Goal: Navigation & Orientation: Find specific page/section

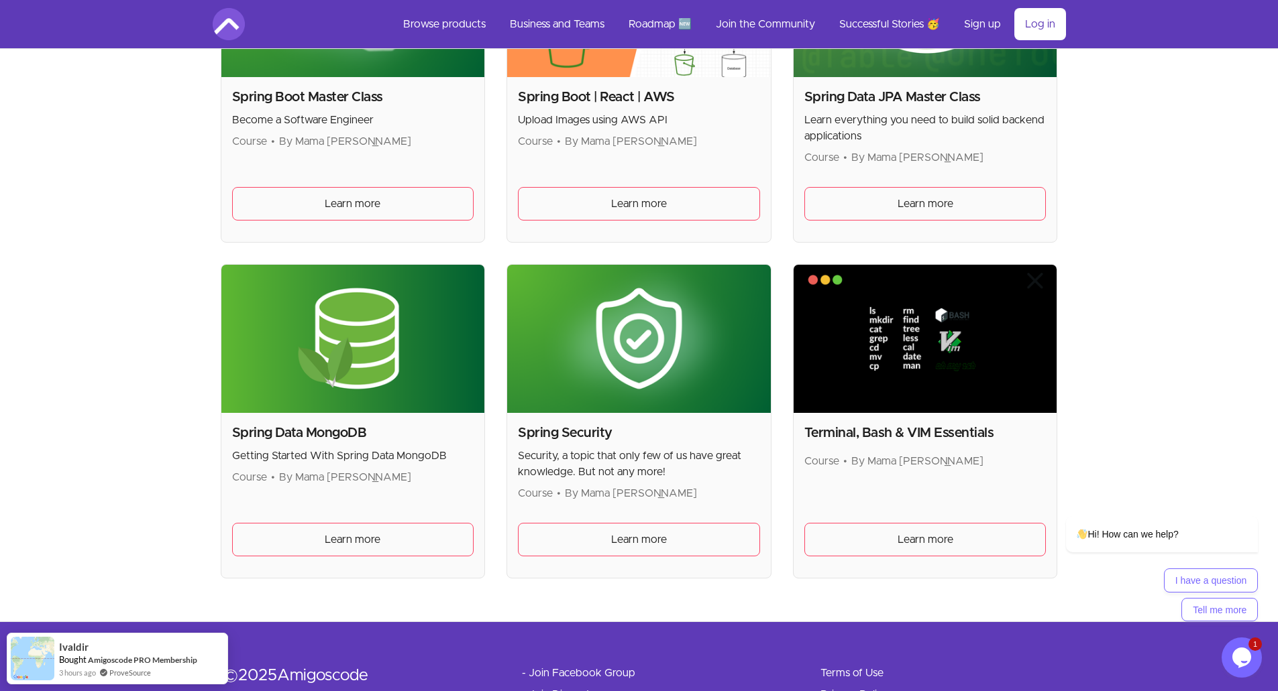
scroll to position [3486, 0]
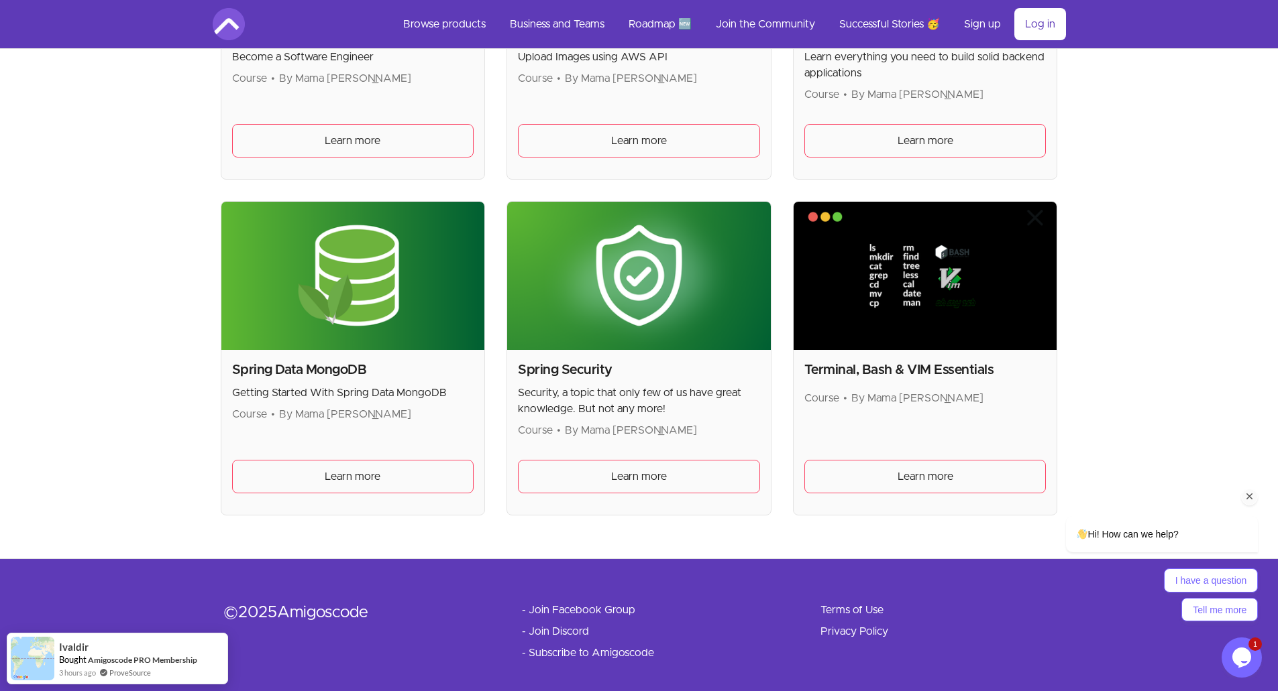
click at [1247, 494] on icon "Chat attention grabber" at bounding box center [1249, 497] width 12 height 12
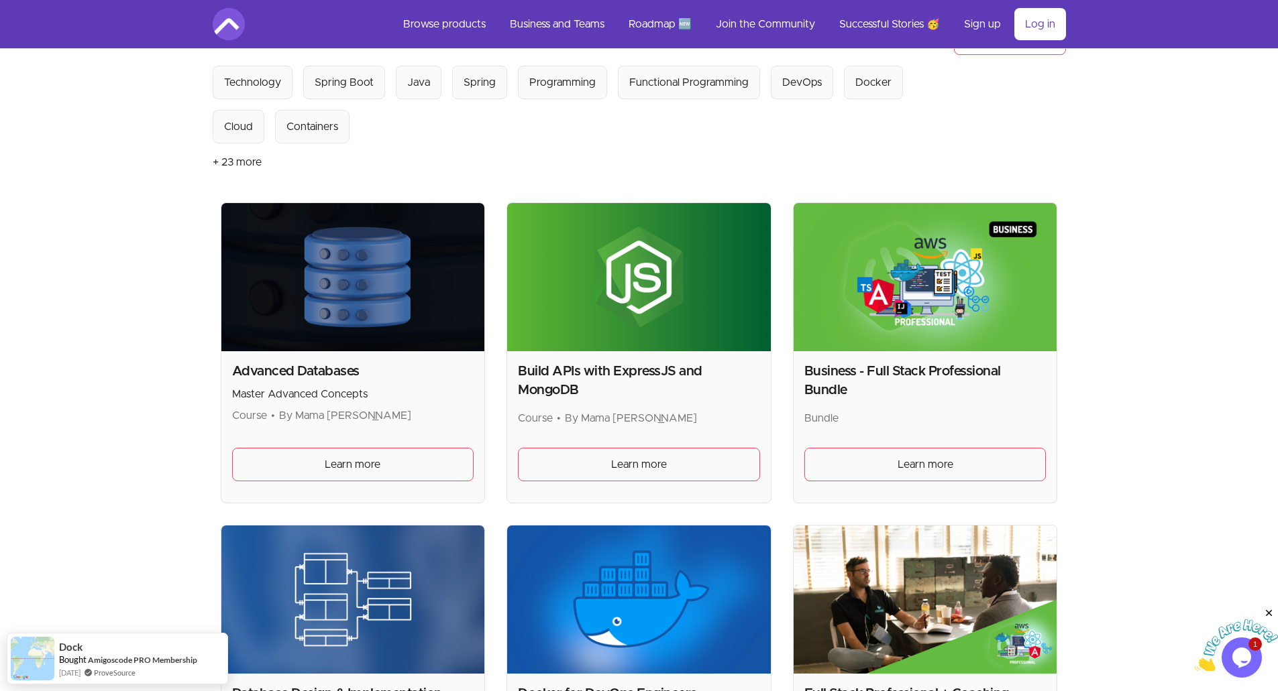
scroll to position [0, 0]
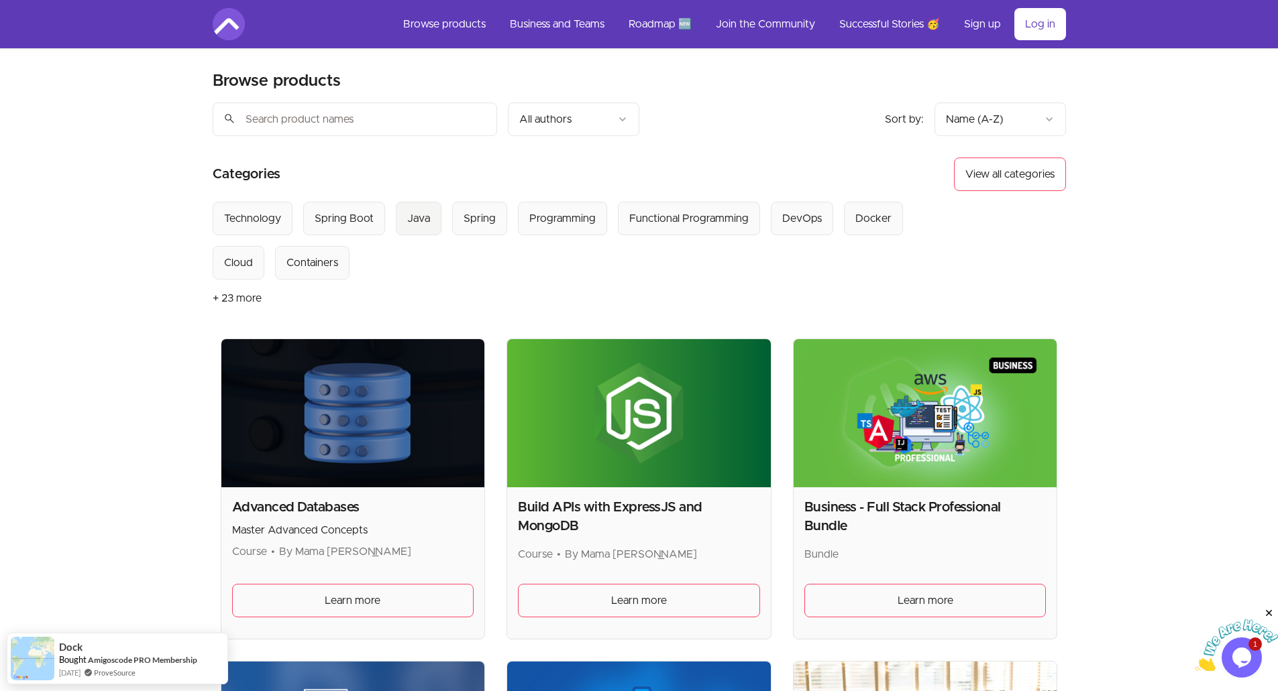
click at [424, 222] on div "Java" at bounding box center [418, 219] width 23 height 16
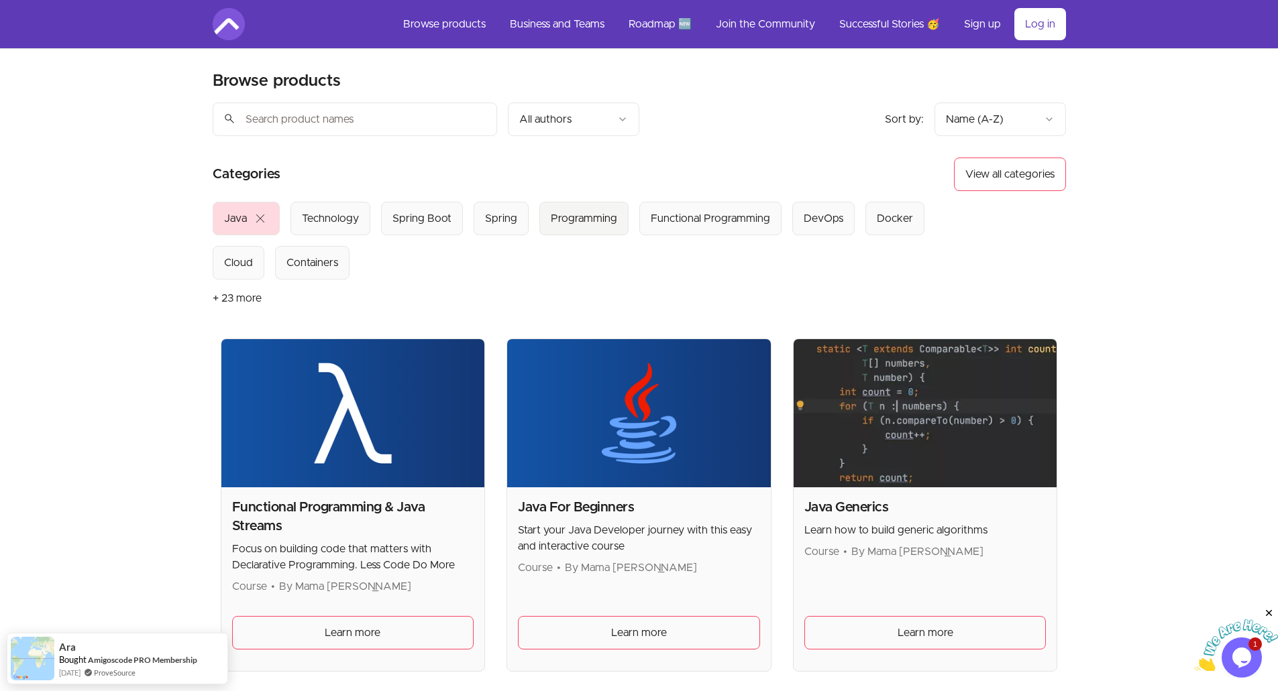
click at [588, 230] on button "Programming" at bounding box center [583, 219] width 89 height 34
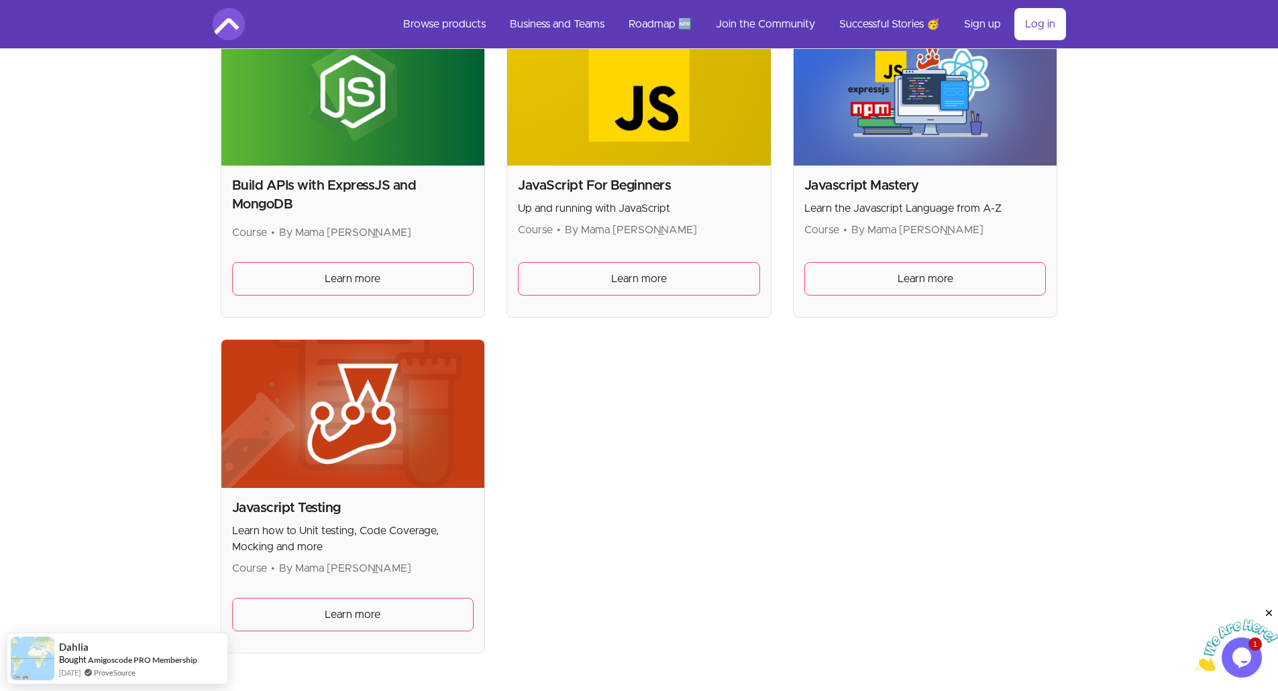
scroll to position [330, 0]
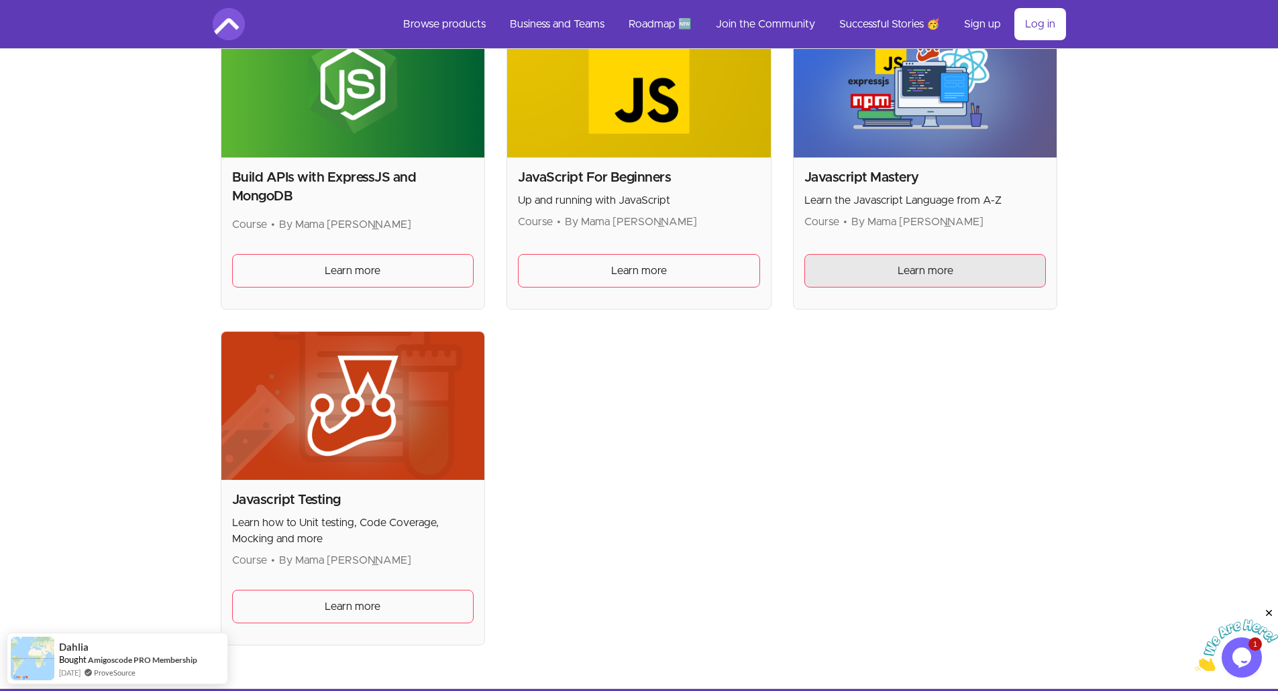
click at [901, 274] on span "Learn more" at bounding box center [925, 271] width 56 height 16
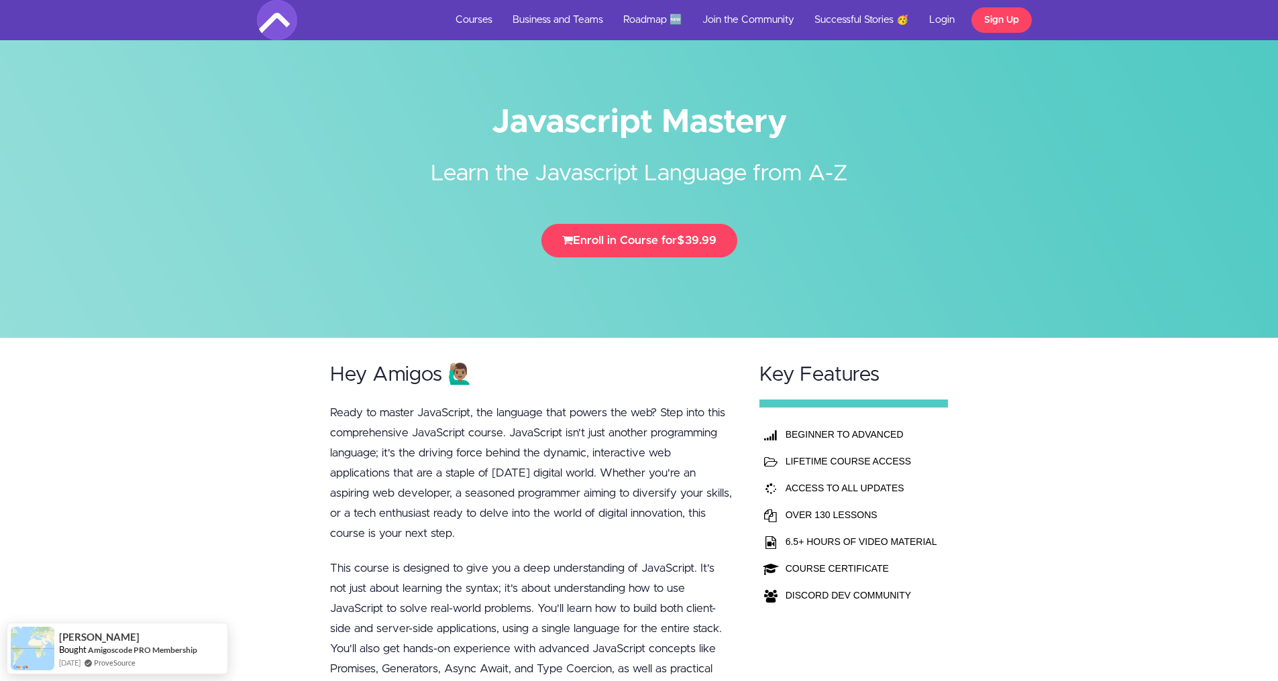
drag, startPoint x: 502, startPoint y: 117, endPoint x: 909, endPoint y: 117, distance: 407.1
click at [909, 117] on h1 "Javascript Mastery" at bounding box center [639, 122] width 765 height 30
drag, startPoint x: 1287, startPoint y: 45, endPoint x: 1287, endPoint y: -25, distance: 69.8
click at [476, 19] on link "Courses" at bounding box center [473, 20] width 57 height 40
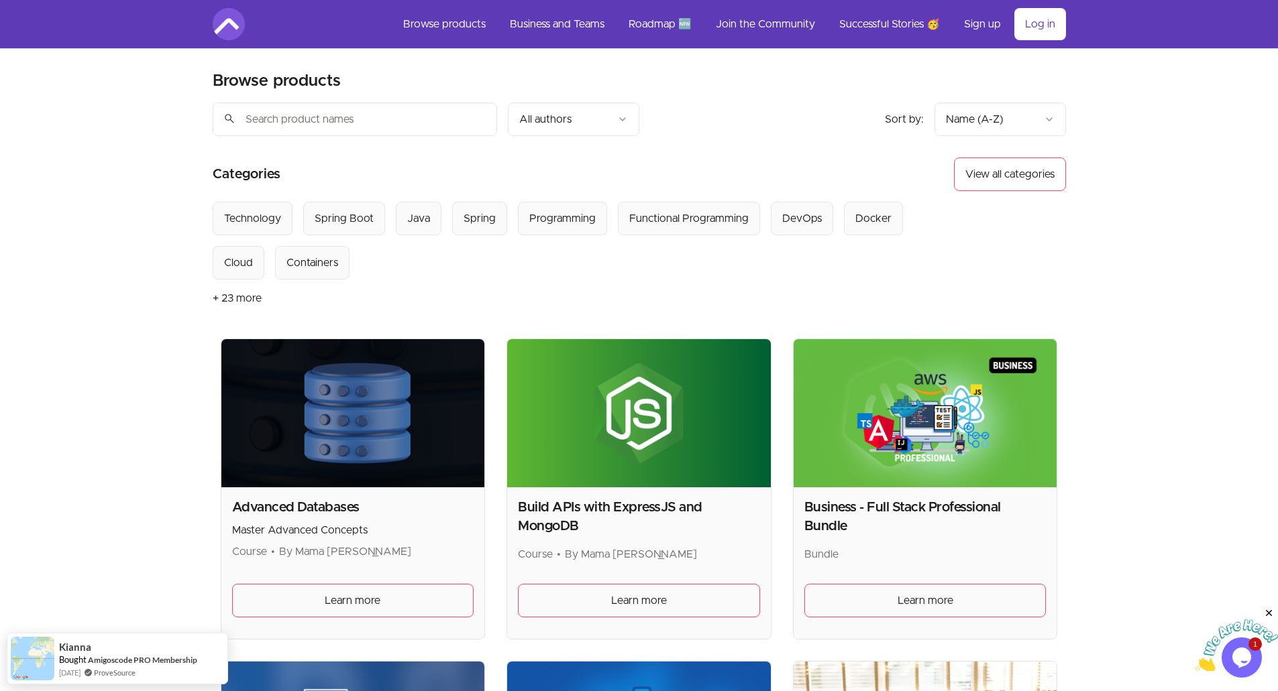
click at [227, 28] on img at bounding box center [229, 24] width 32 height 32
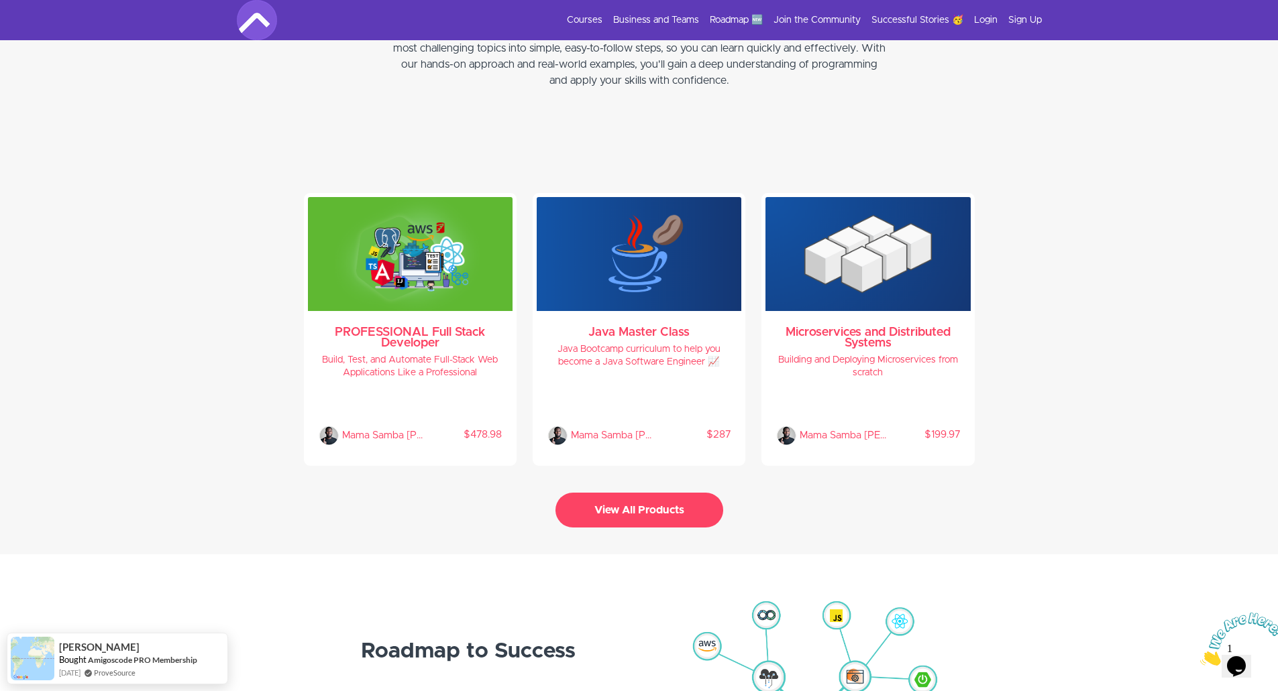
scroll to position [2706, 0]
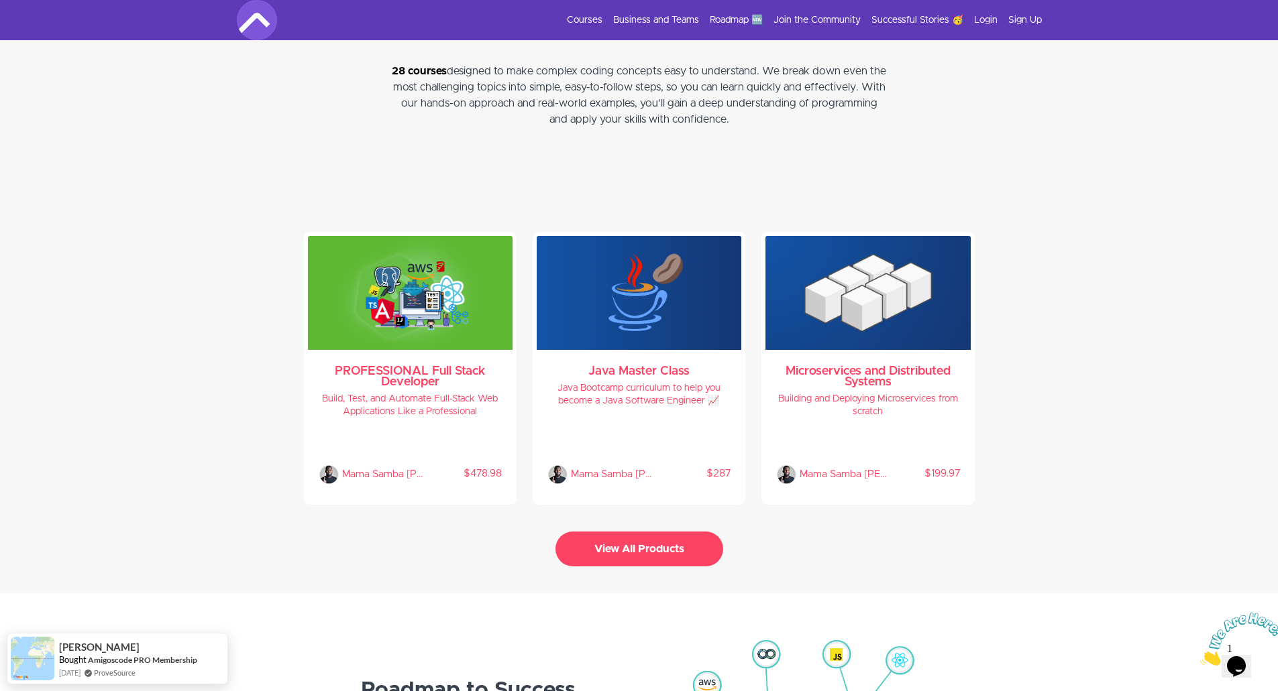
drag, startPoint x: 1287, startPoint y: 67, endPoint x: 1287, endPoint y: 394, distance: 327.3
click at [1277, 394] on html "Courses Business and Teams Roadmap 🆕 Join the Community Successful Stories 🥳 Lo…" at bounding box center [639, 55] width 1278 height 5522
click at [435, 367] on h3 "PROFESSIONAL Full Stack Developer" at bounding box center [410, 376] width 183 height 21
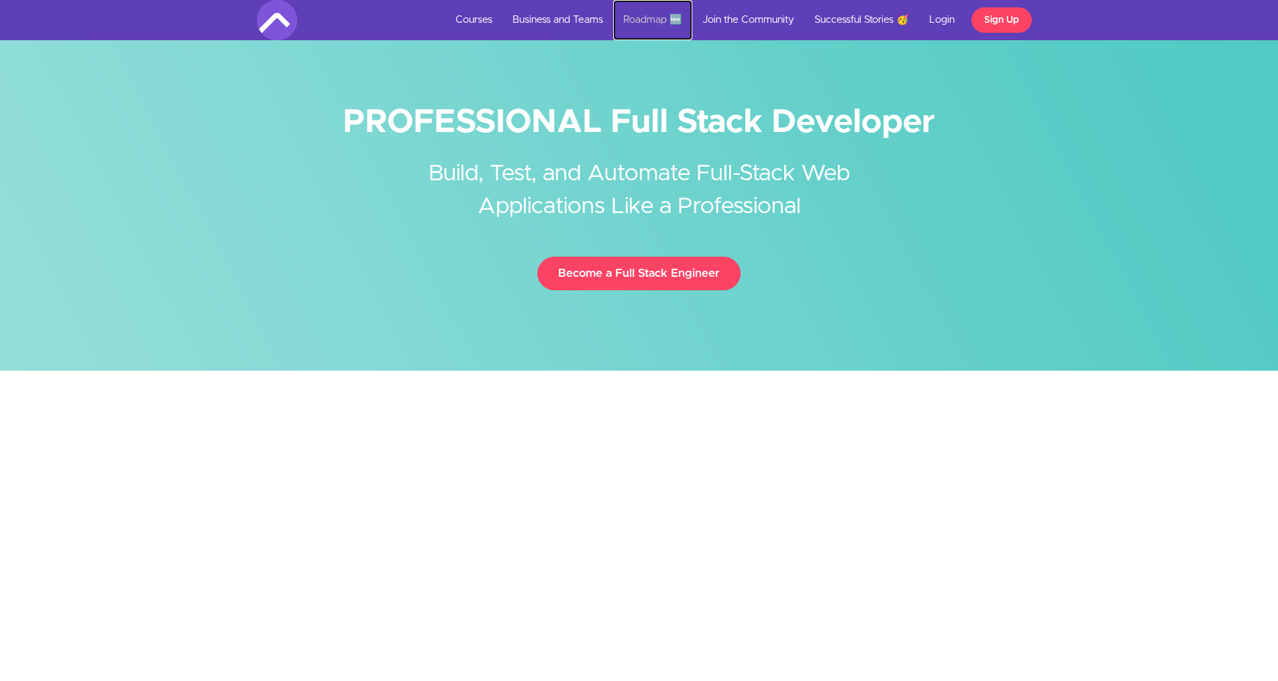
click at [655, 20] on link "Roadmap 🆕" at bounding box center [652, 20] width 79 height 40
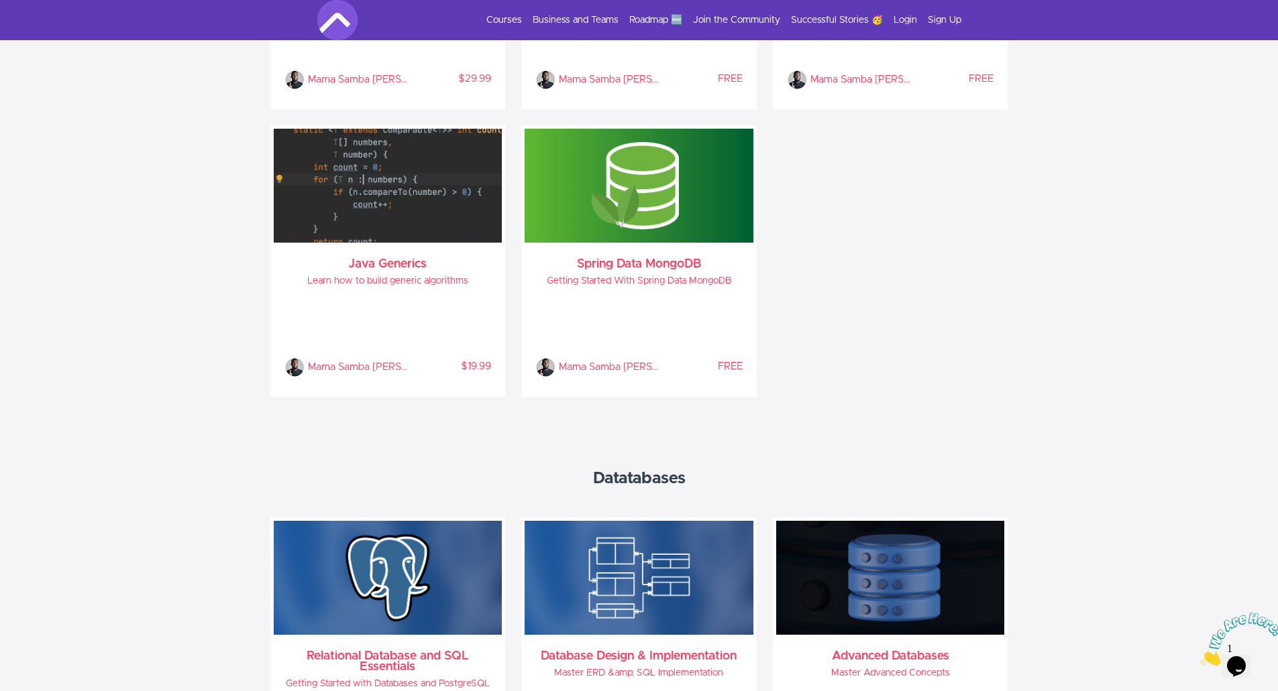
scroll to position [1742, 0]
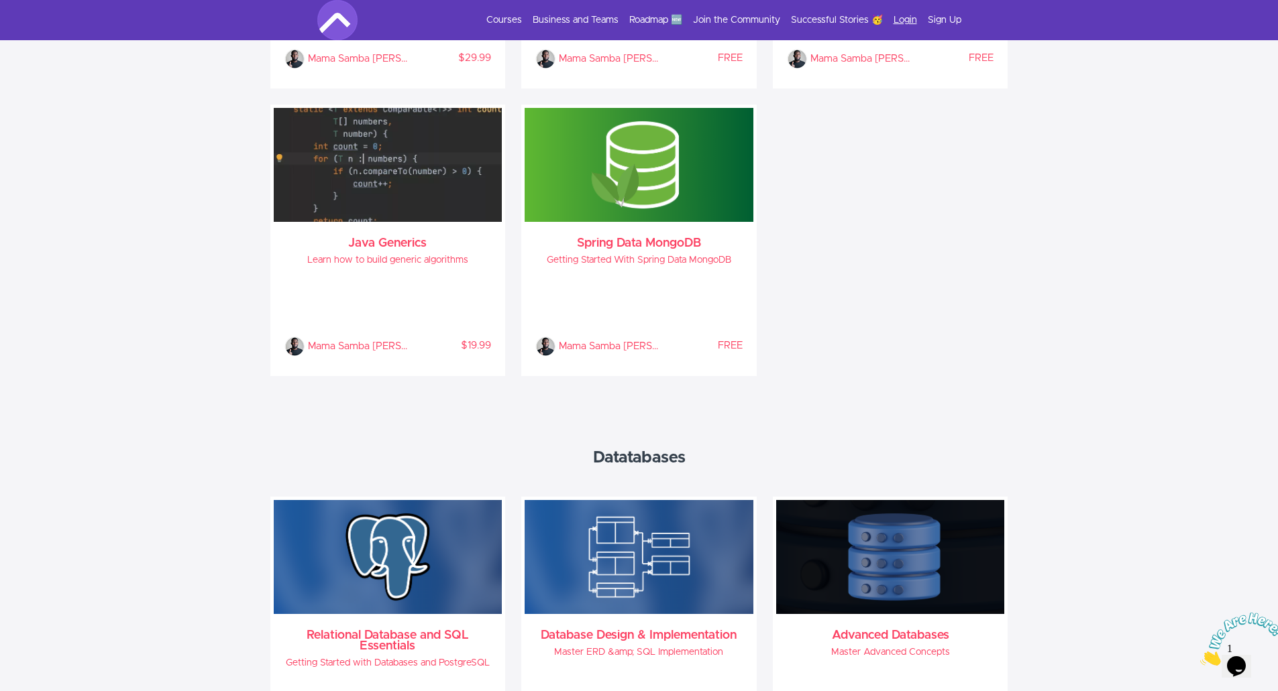
click at [896, 24] on link "Login" at bounding box center [904, 19] width 23 height 13
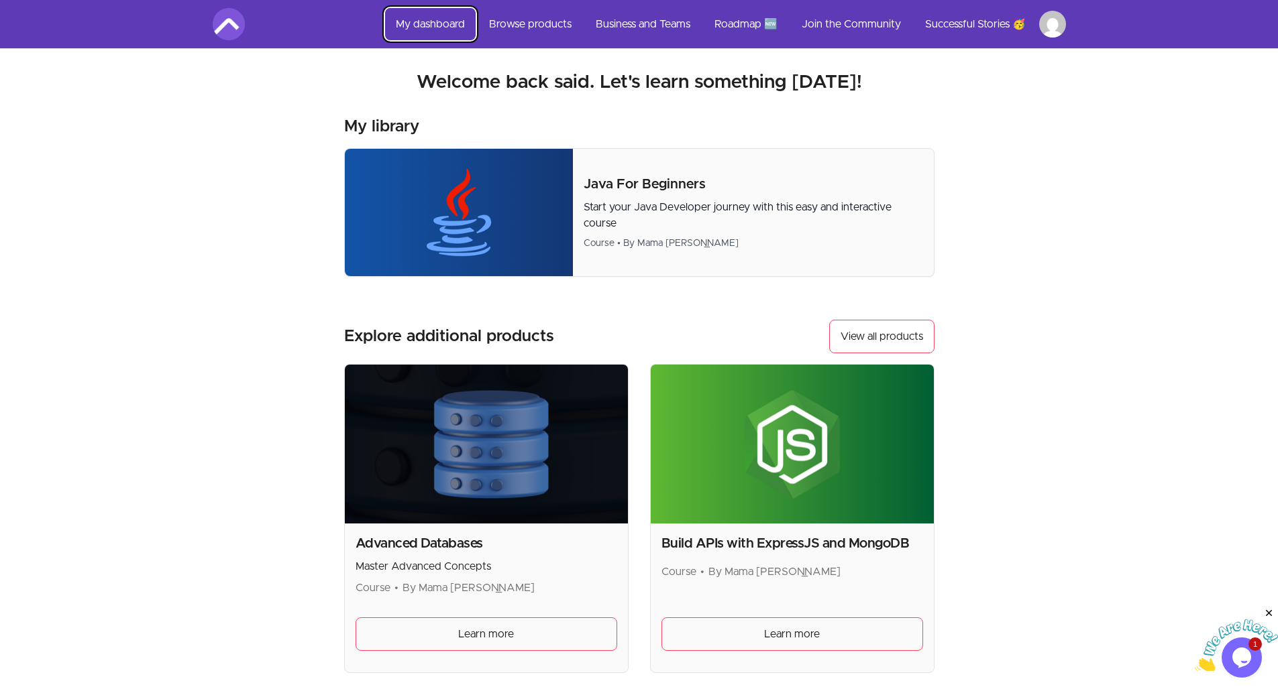
click at [417, 15] on link "My dashboard" at bounding box center [430, 24] width 91 height 32
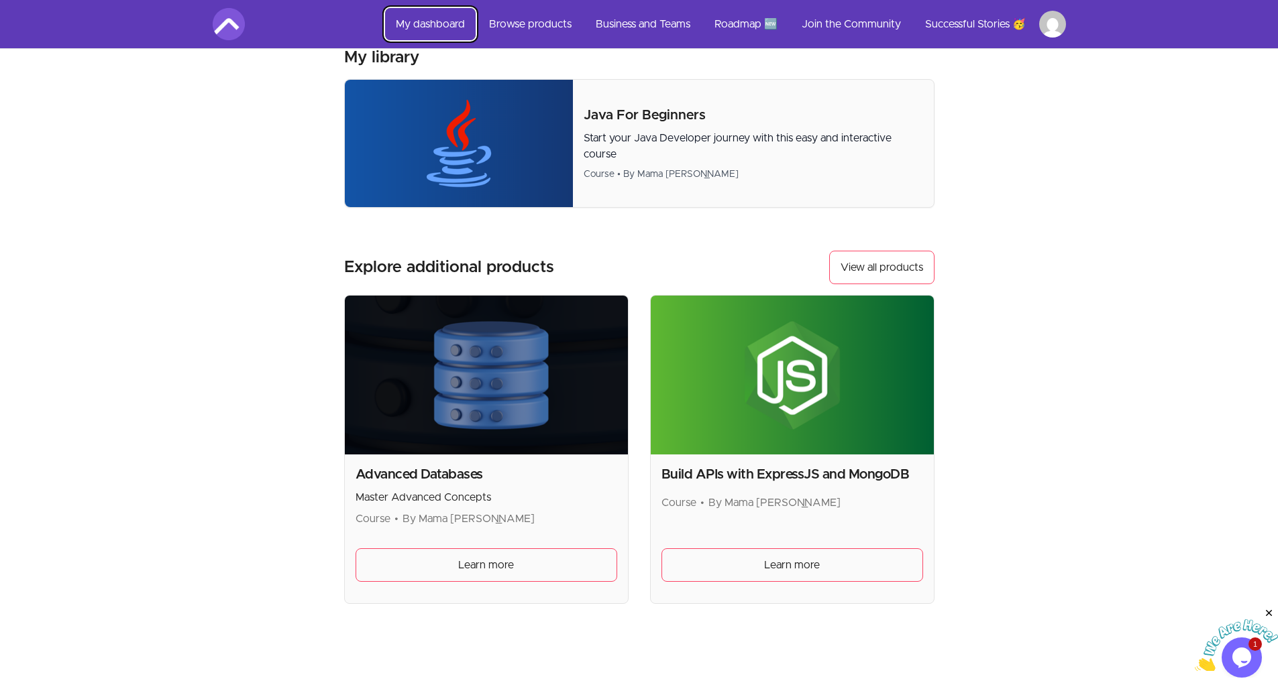
scroll to position [64, 0]
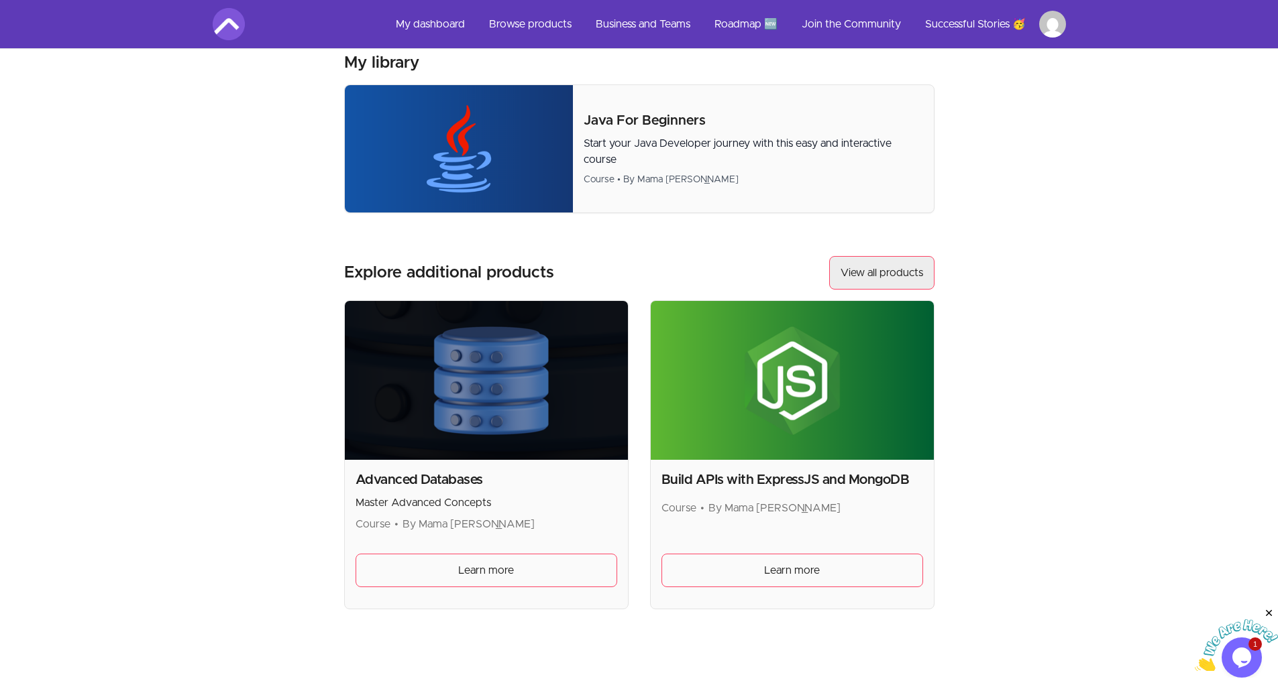
click at [882, 282] on button "View all products" at bounding box center [881, 273] width 105 height 34
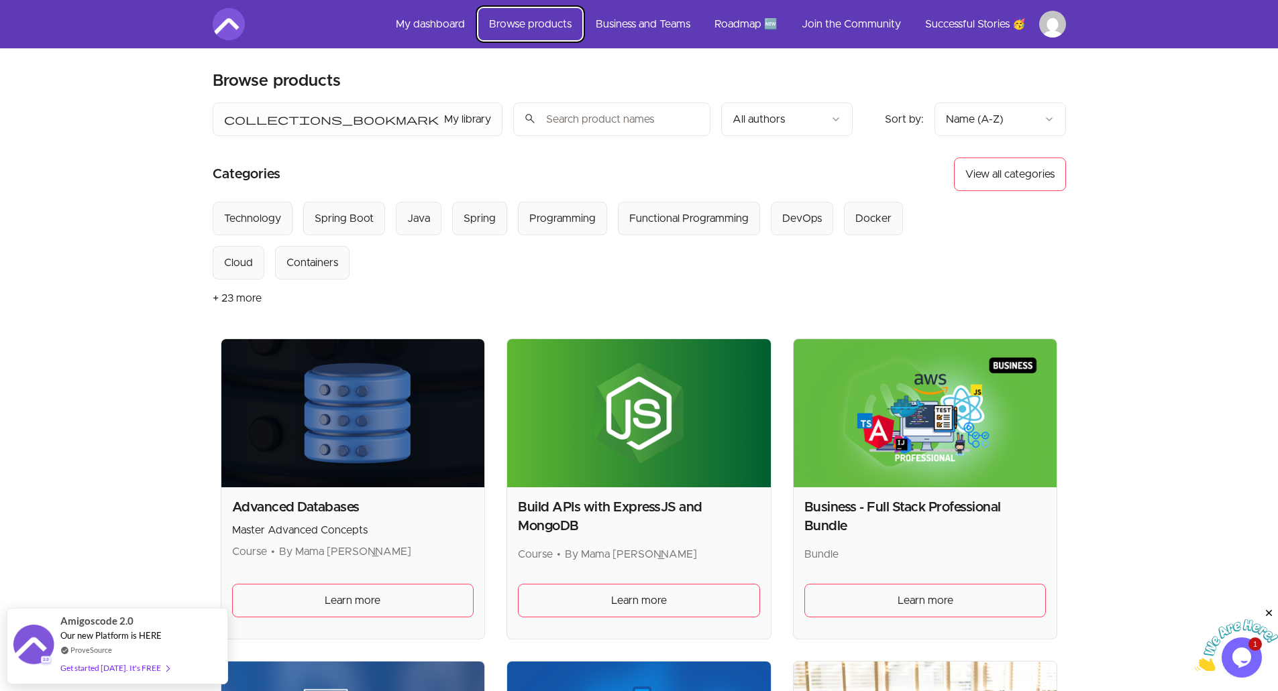
click at [530, 28] on link "Browse products" at bounding box center [530, 24] width 104 height 32
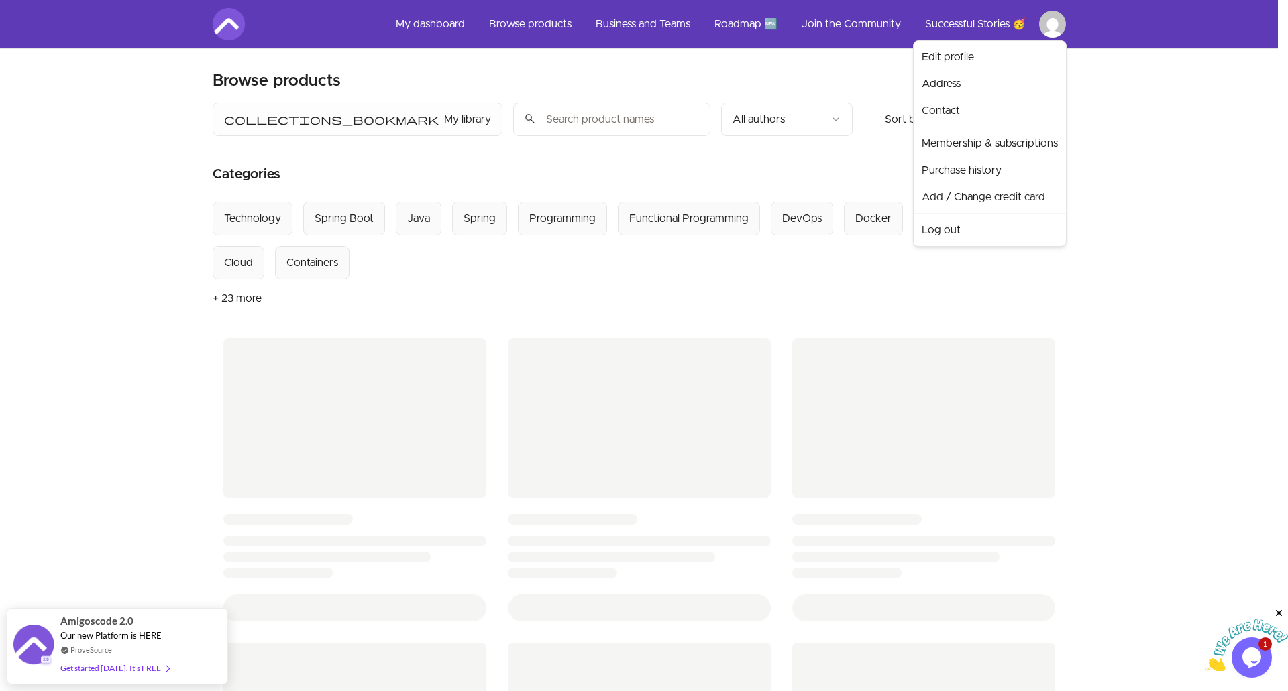
click at [1059, 21] on html "Skip to main content Main menu Includes navigation links and user settings My d…" at bounding box center [644, 557] width 1288 height 1115
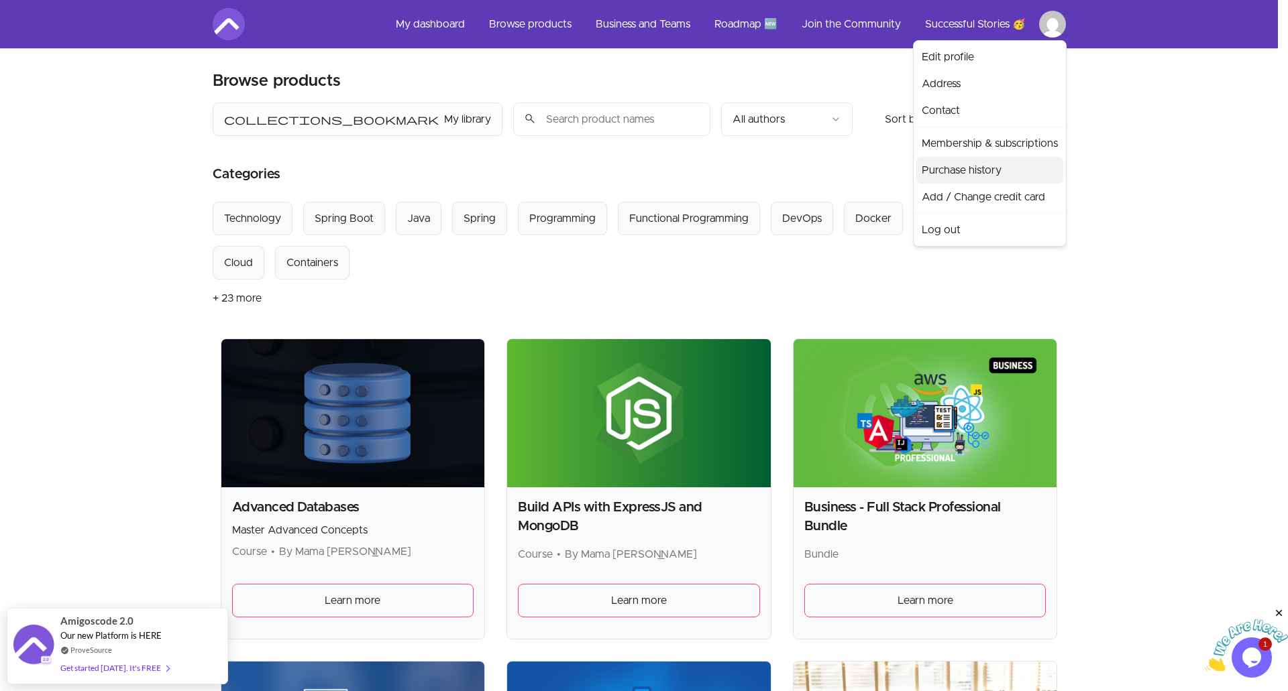
click at [968, 167] on link "Purchase history" at bounding box center [989, 170] width 147 height 27
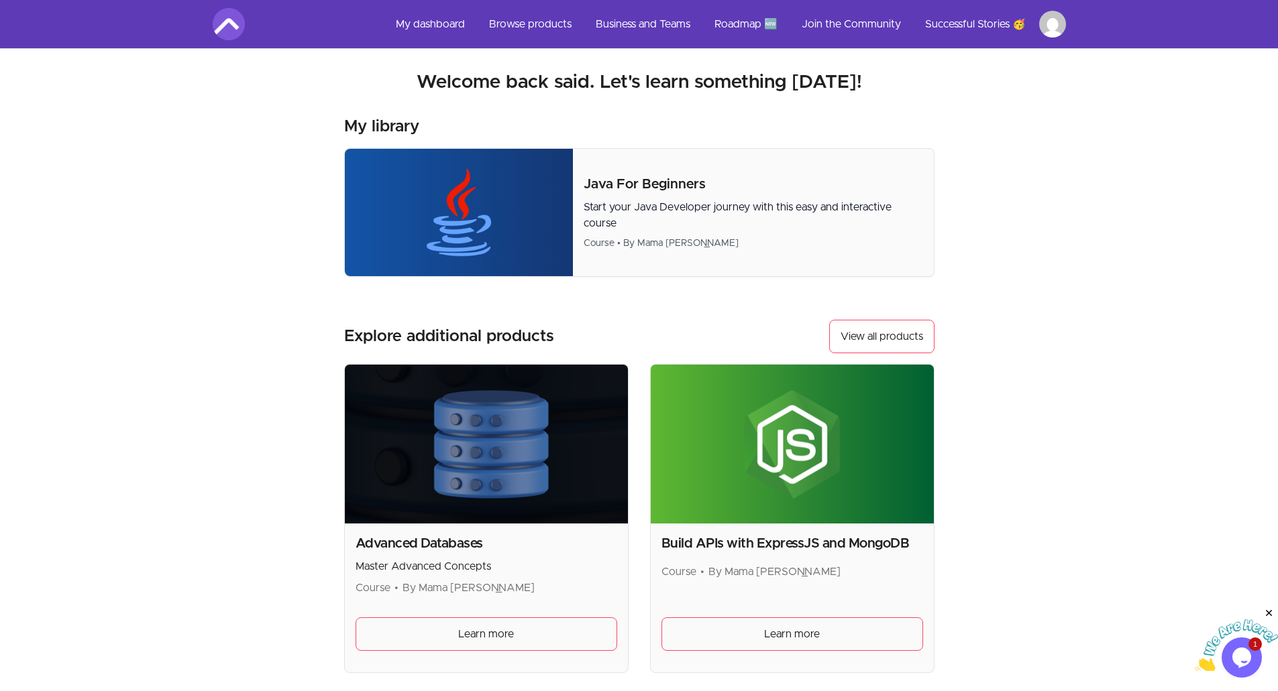
click at [223, 17] on img at bounding box center [229, 24] width 32 height 32
